Goal: Register for event/course

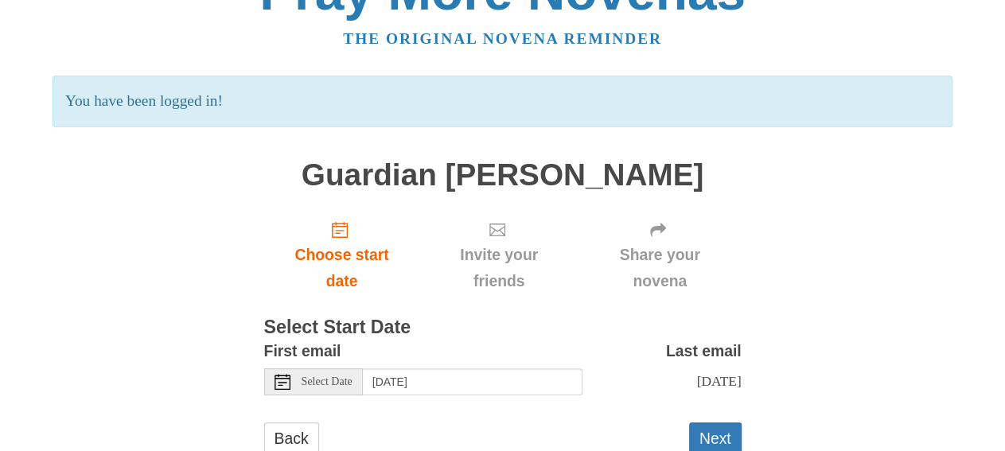
scroll to position [83, 0]
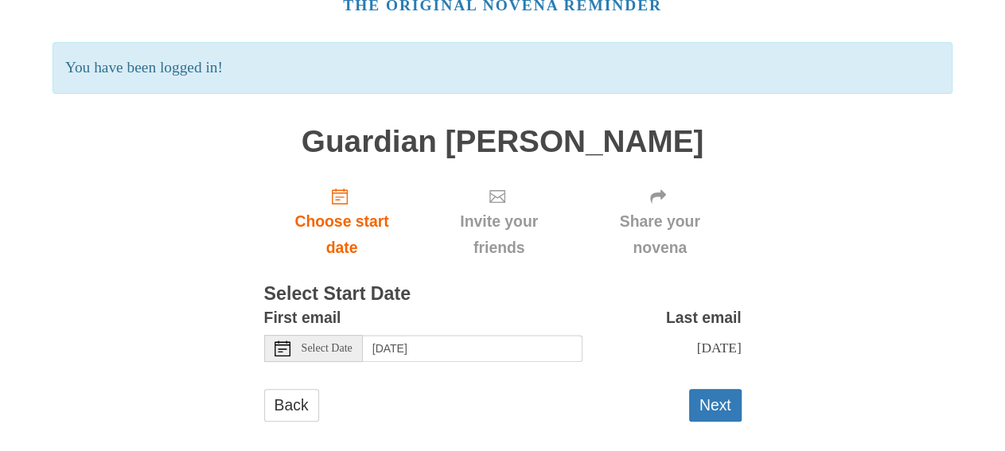
click at [324, 351] on span "Select Date" at bounding box center [327, 348] width 51 height 11
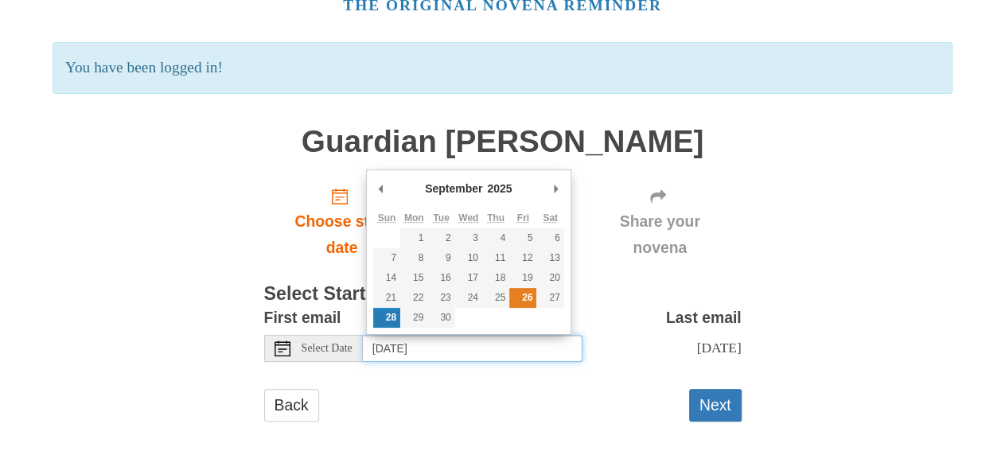
type input "[DATE]"
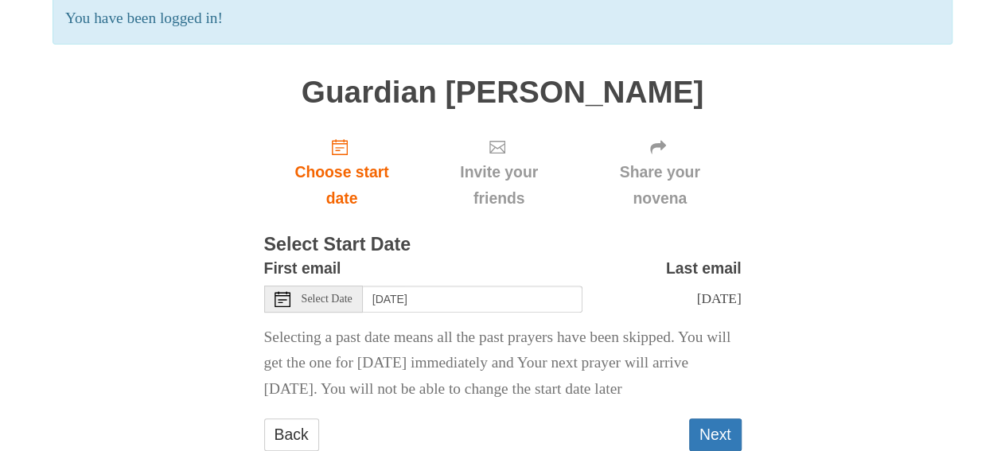
scroll to position [177, 0]
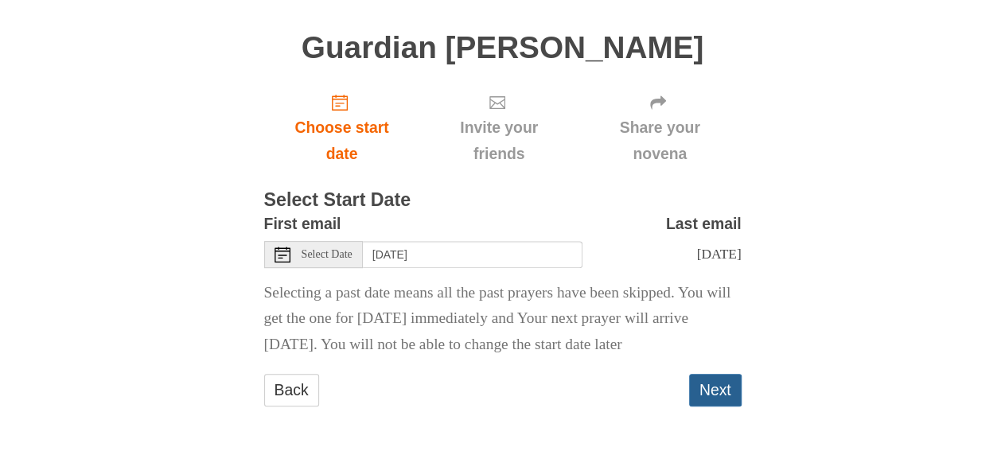
click at [718, 385] on button "Next" at bounding box center [715, 390] width 53 height 33
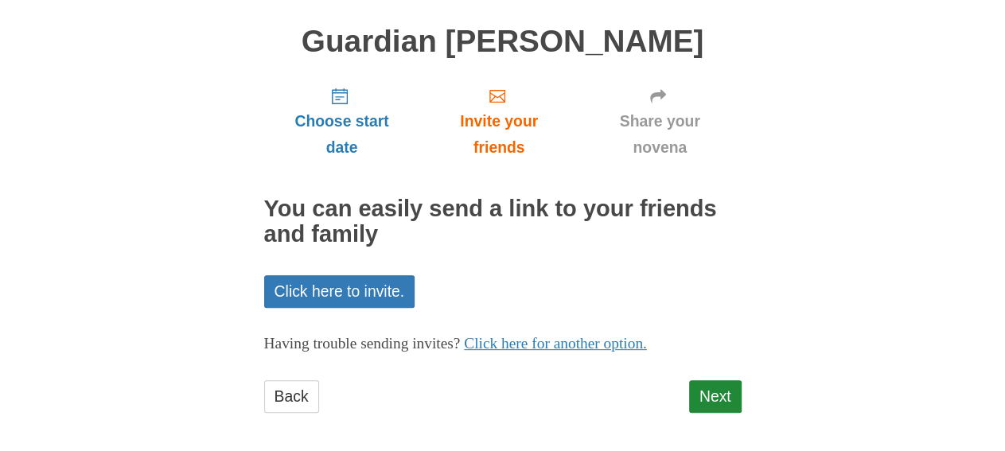
scroll to position [114, 0]
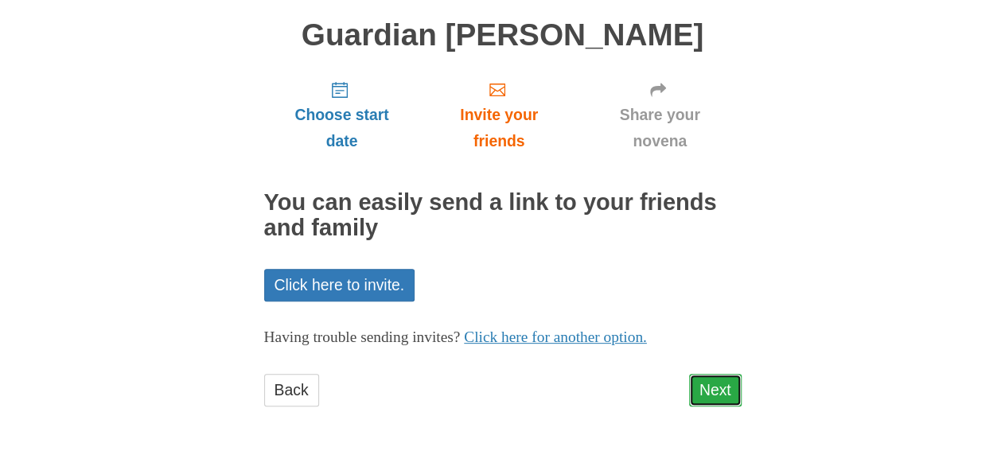
click at [714, 385] on link "Next" at bounding box center [715, 390] width 53 height 33
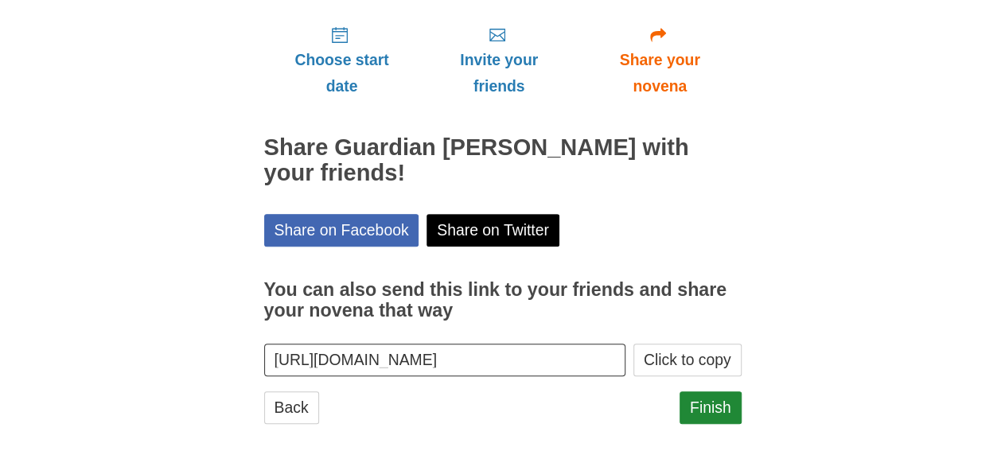
scroll to position [186, 0]
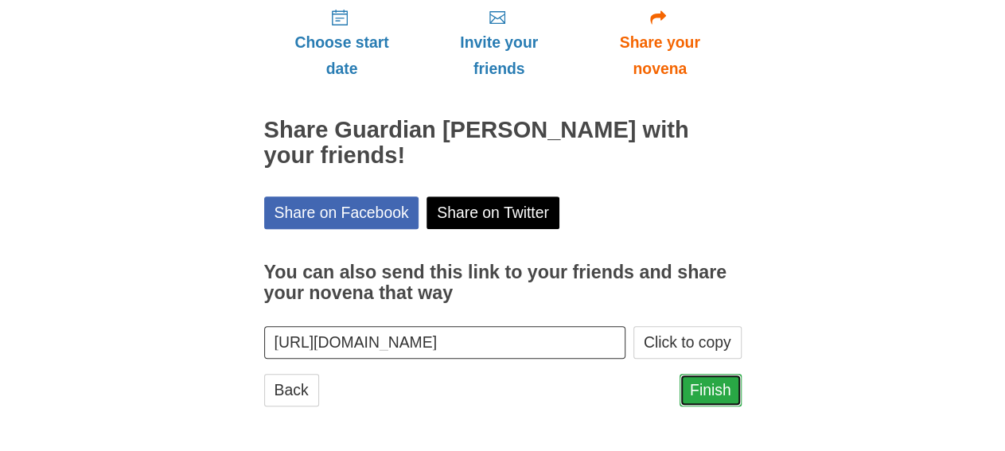
click at [732, 390] on link "Finish" at bounding box center [711, 390] width 62 height 33
